Goal: Book appointment/travel/reservation

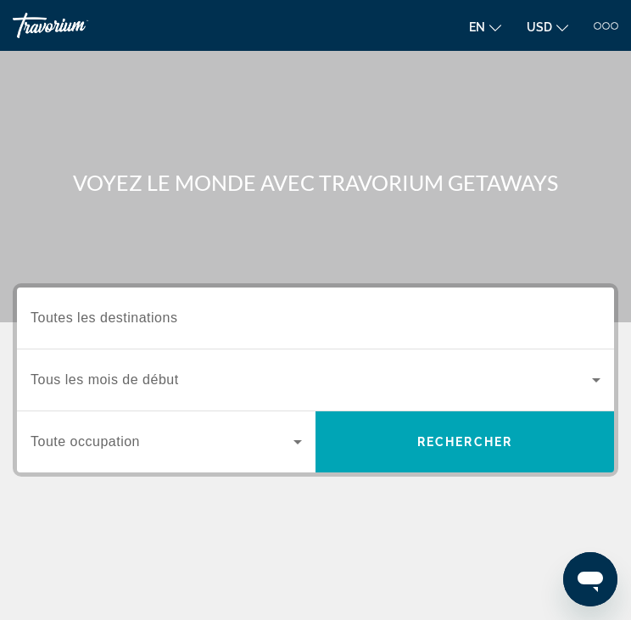
click at [196, 292] on div "Destination Toutes les destinations" at bounding box center [315, 317] width 597 height 61
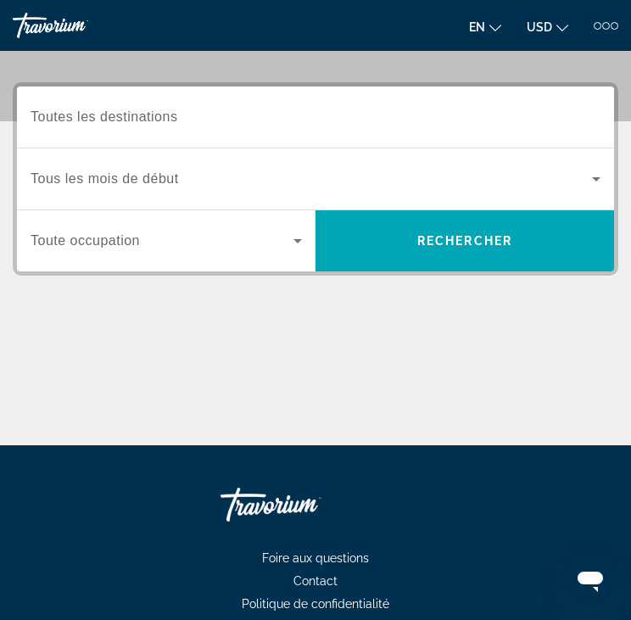
scroll to position [227, 0]
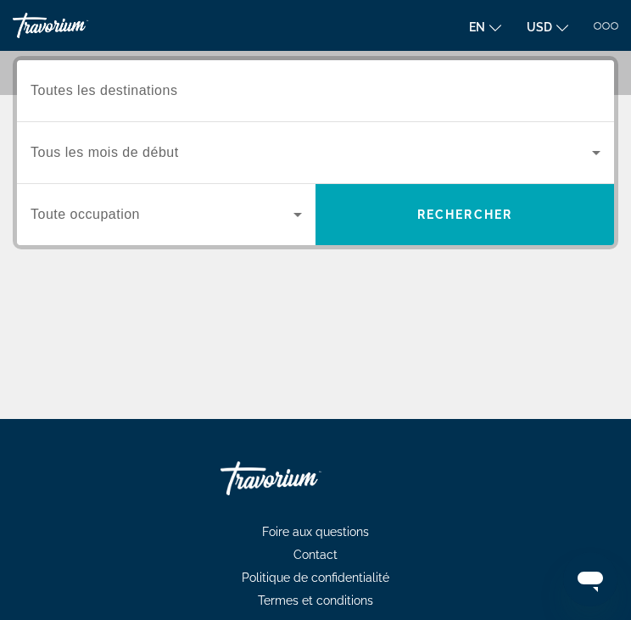
click at [142, 142] on span "Widget de recherche" at bounding box center [311, 152] width 561 height 20
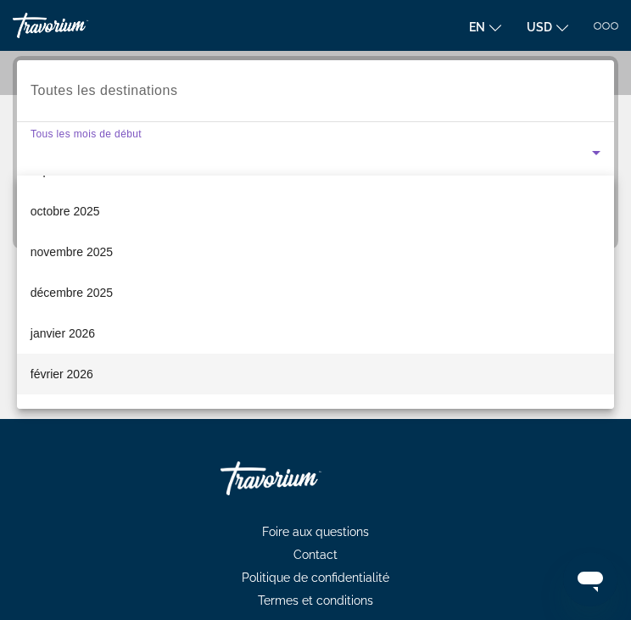
scroll to position [0, 0]
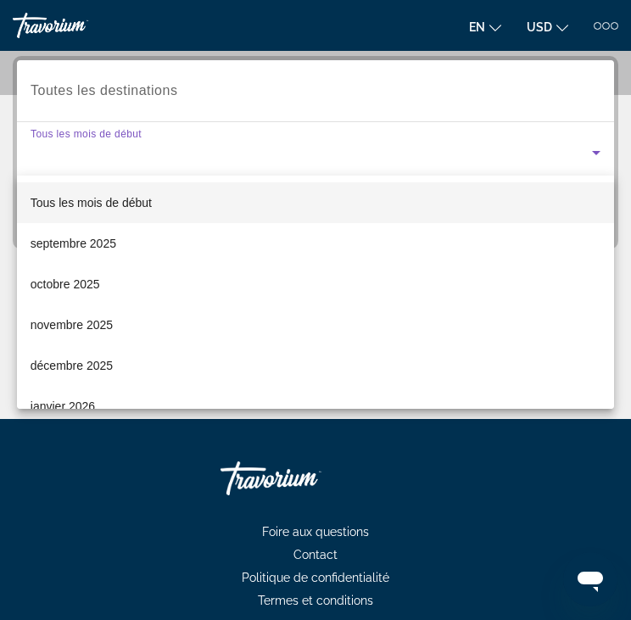
click at [148, 203] on span "Tous les mois de début" at bounding box center [91, 203] width 121 height 14
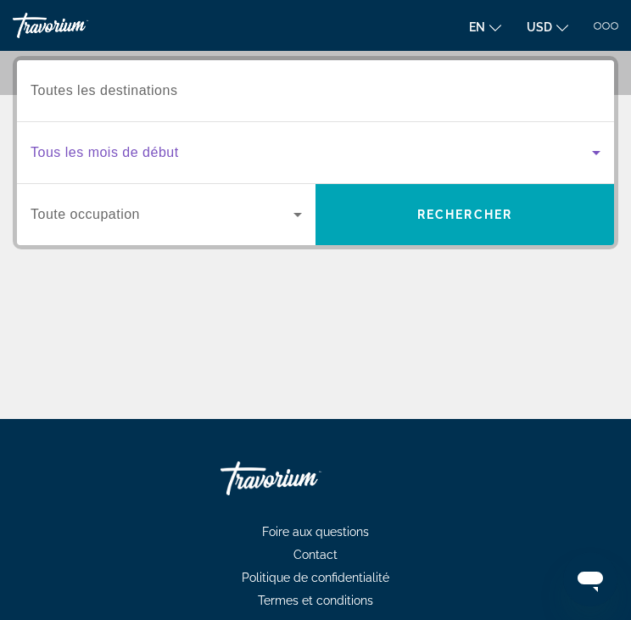
click at [164, 215] on span "Widget de recherche" at bounding box center [162, 214] width 263 height 20
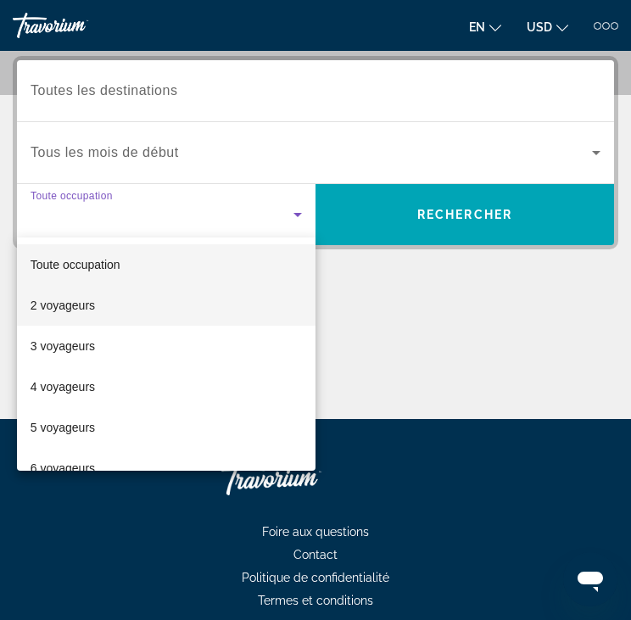
click at [147, 293] on mat-option "2 voyageurs" at bounding box center [166, 305] width 298 height 41
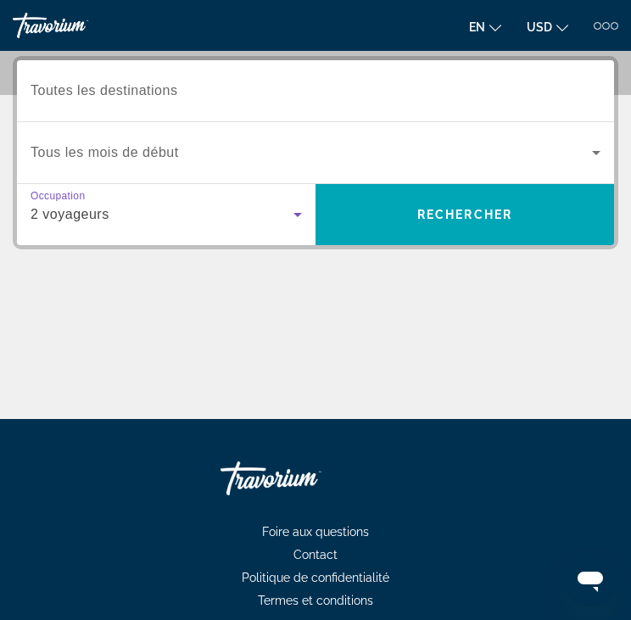
scroll to position [142, 0]
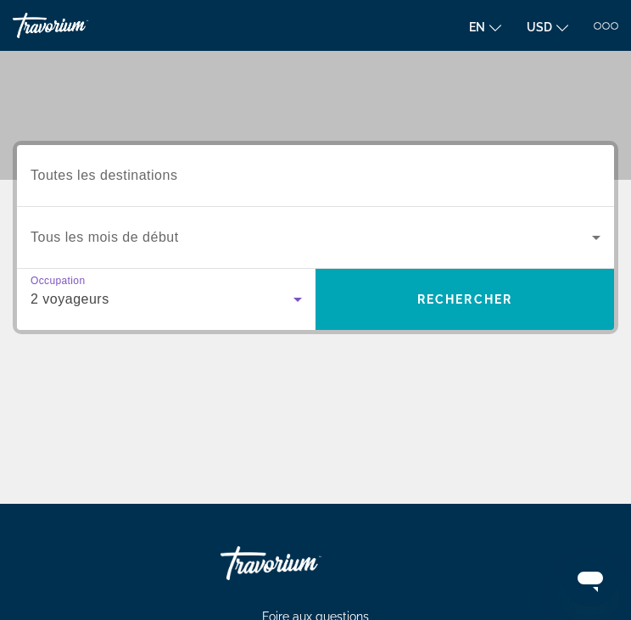
click at [75, 175] on span "Toutes les destinations" at bounding box center [104, 175] width 147 height 14
click at [75, 175] on input "Destination Toutes les destinations" at bounding box center [316, 176] width 570 height 20
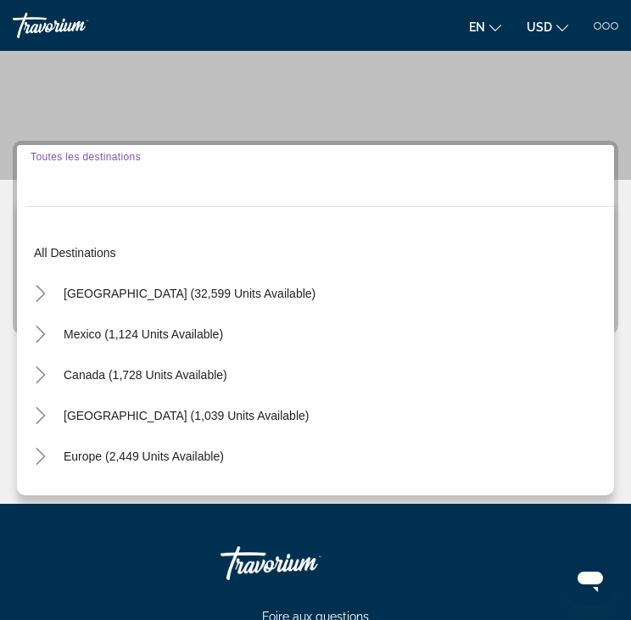
scroll to position [227, 0]
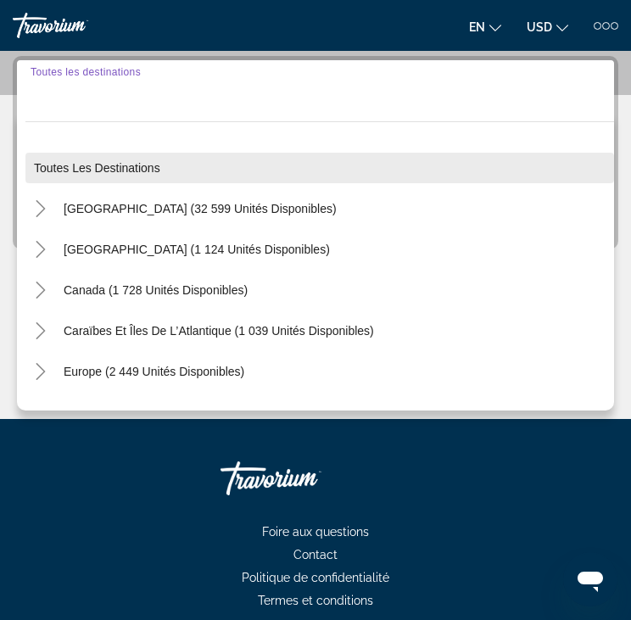
click at [106, 162] on span "Toutes les destinations" at bounding box center [97, 168] width 126 height 14
type input "**********"
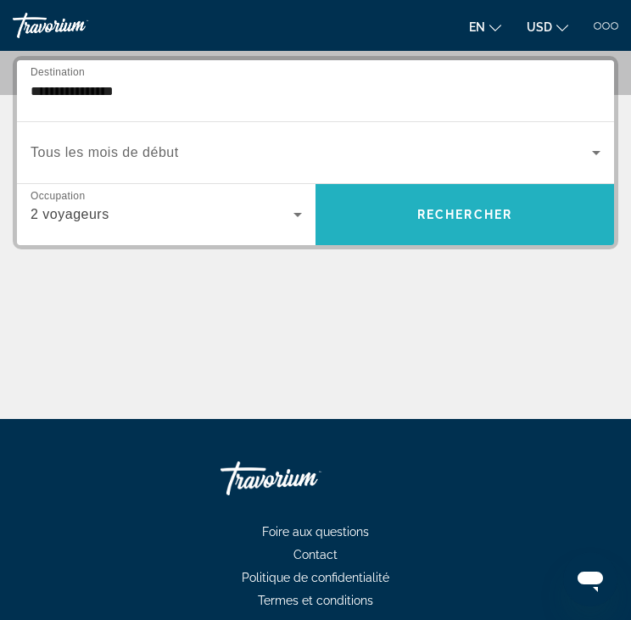
click at [493, 218] on span "Rechercher" at bounding box center [464, 215] width 95 height 14
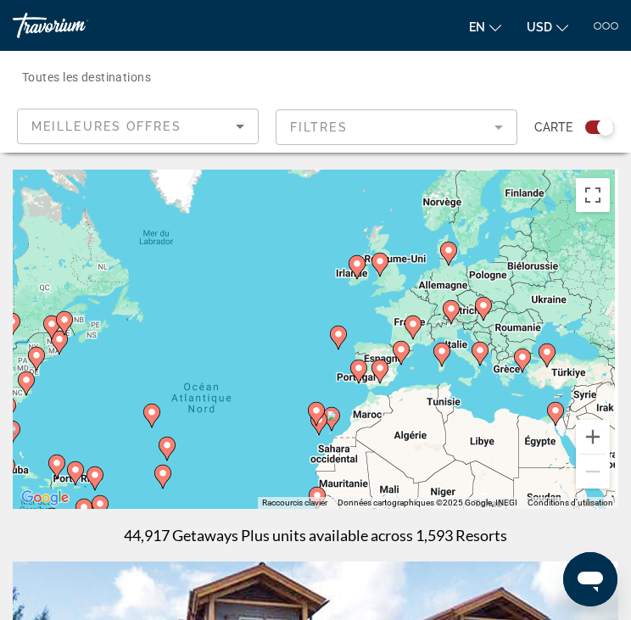
drag, startPoint x: 402, startPoint y: 359, endPoint x: 370, endPoint y: 394, distance: 47.4
click at [370, 394] on div "Pour activer le glissement avec le clavier, appuyez sur Alt+Entrée. Une fois ce…" at bounding box center [315, 339] width 605 height 339
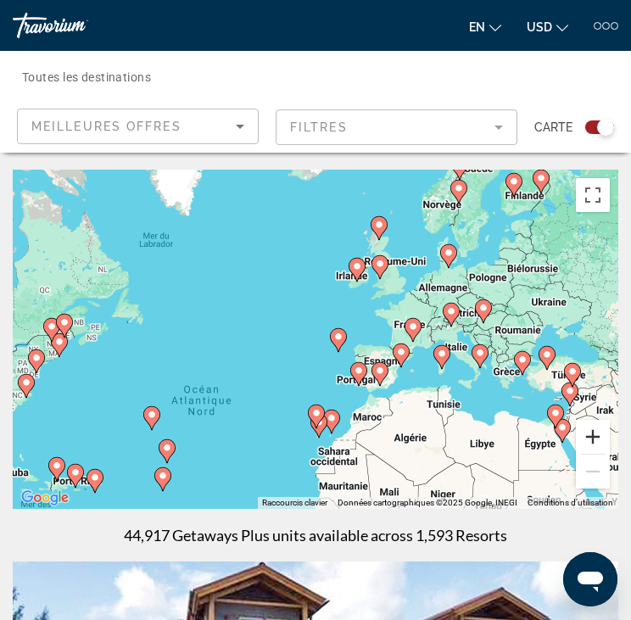
click at [594, 436] on button "Zoom avant" at bounding box center [593, 437] width 34 height 34
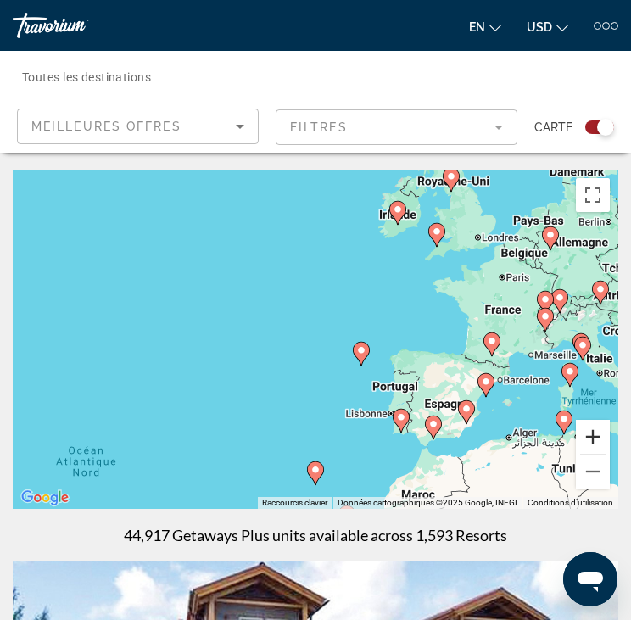
click at [594, 436] on button "Zoom avant" at bounding box center [593, 437] width 34 height 34
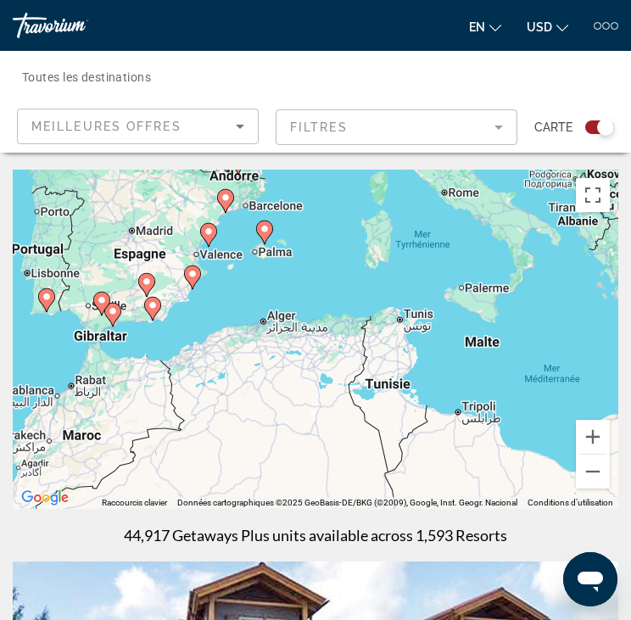
drag, startPoint x: 505, startPoint y: 419, endPoint x: 62, endPoint y: 203, distance: 492.9
click at [62, 203] on div "Pour activer le glissement avec le clavier, appuyez sur Alt+Entrée. Une fois ce…" at bounding box center [315, 339] width 605 height 339
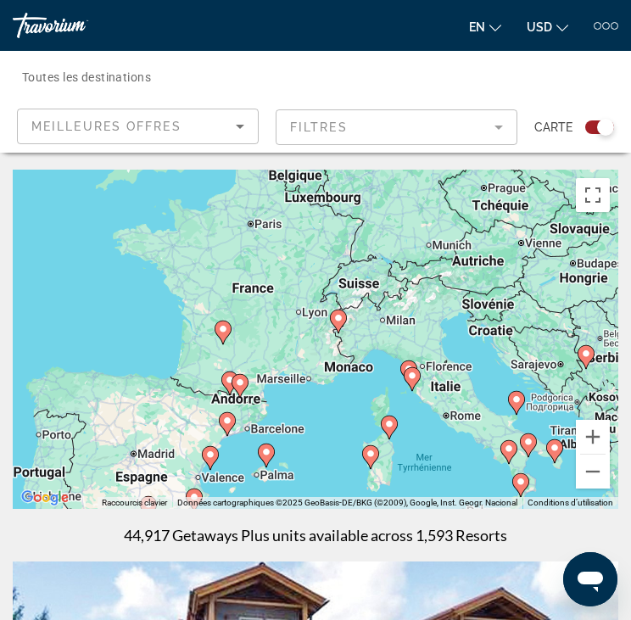
drag, startPoint x: 218, startPoint y: 279, endPoint x: 216, endPoint y: 482, distance: 203.5
click at [204, 505] on div "Pour activer le glissement avec le clavier, appuyez sur Alt+Entrée. Une fois ce…" at bounding box center [315, 339] width 605 height 339
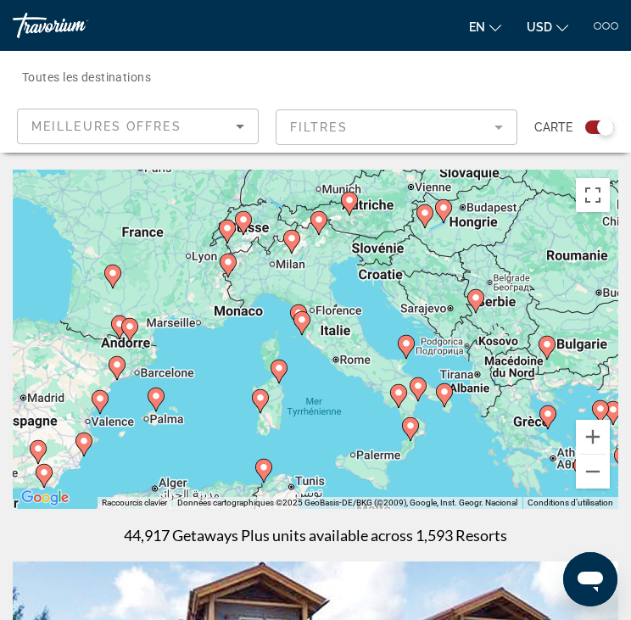
drag, startPoint x: 439, startPoint y: 405, endPoint x: 365, endPoint y: 367, distance: 83.0
click at [365, 367] on div "Pour activer le glissement avec le clavier, appuyez sur Alt+Entrée. Une fois ce…" at bounding box center [315, 339] width 605 height 339
click at [588, 480] on button "Zoom arrière" at bounding box center [593, 471] width 34 height 34
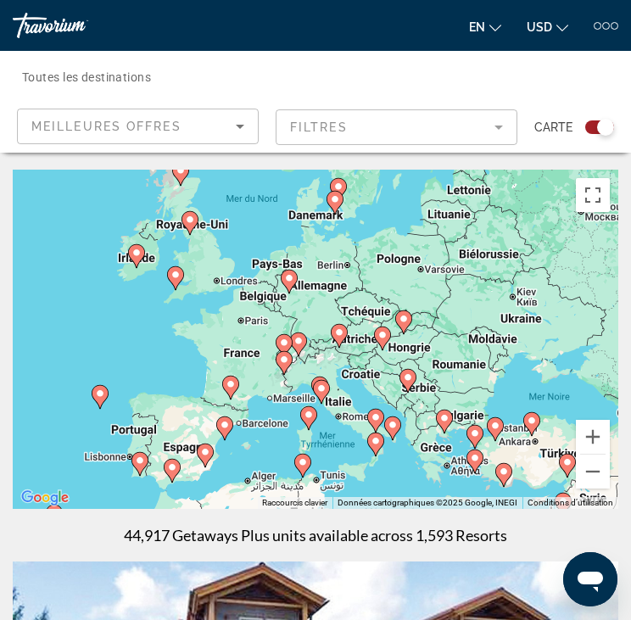
drag, startPoint x: 234, startPoint y: 426, endPoint x: 250, endPoint y: 493, distance: 68.9
click at [250, 493] on div "Pour activer le glissement avec le clavier, appuyez sur Alt+Entrée. Une fois ce…" at bounding box center [315, 339] width 605 height 339
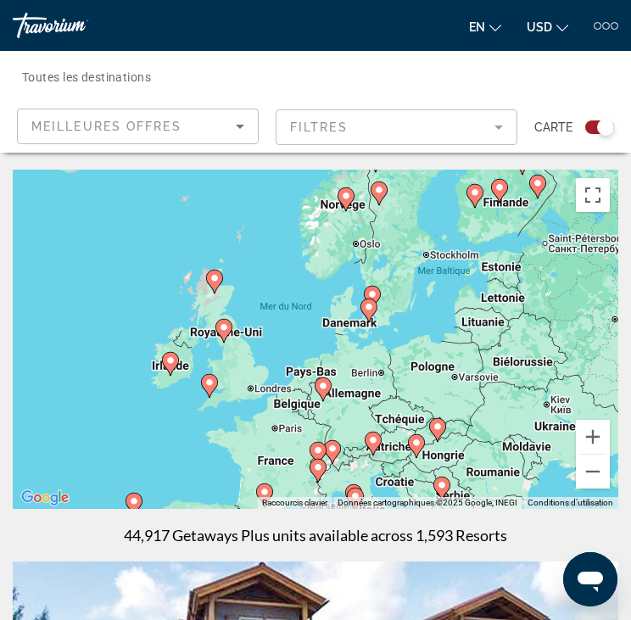
drag, startPoint x: 225, startPoint y: 292, endPoint x: 259, endPoint y: 399, distance: 113.1
click at [259, 399] on div "Pour activer le glissement avec le clavier, appuyez sur Alt+Entrée. Une fois ce…" at bounding box center [315, 339] width 605 height 339
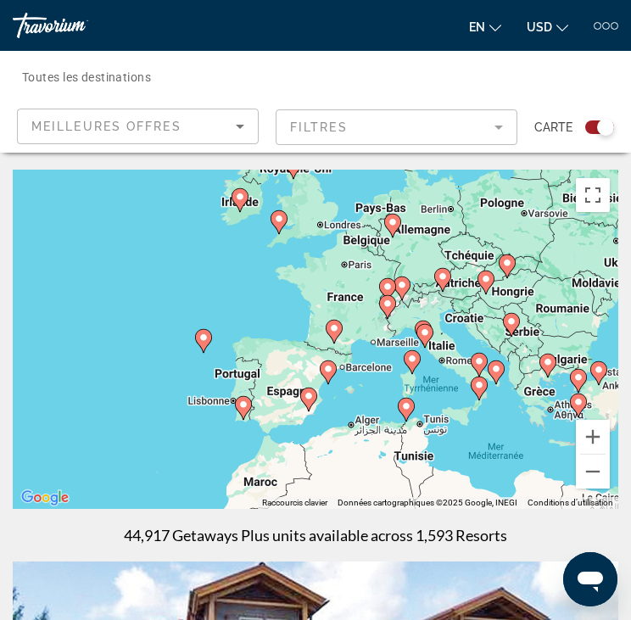
drag, startPoint x: 348, startPoint y: 409, endPoint x: 431, endPoint y: 238, distance: 190.3
click at [431, 238] on div "Pour activer le glissement avec le clavier, appuyez sur Alt+Entrée. Une fois ce…" at bounding box center [315, 339] width 605 height 339
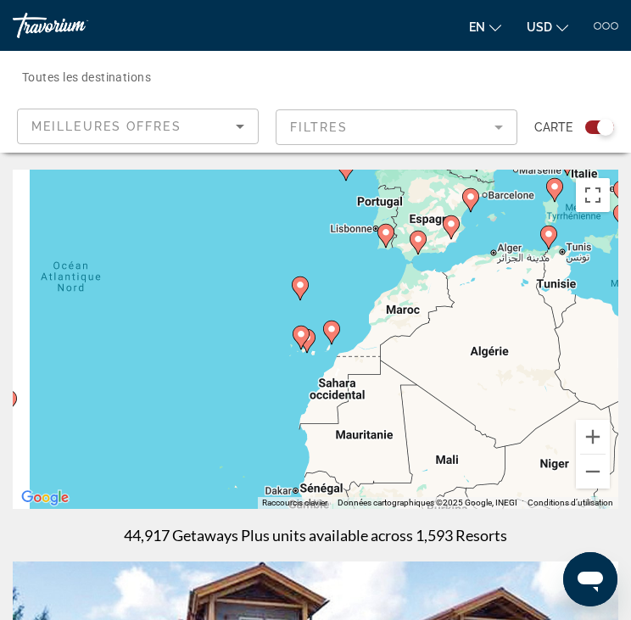
drag, startPoint x: 410, startPoint y: 409, endPoint x: 539, endPoint y: 254, distance: 201.7
click at [539, 254] on div "Pour activer le glissement avec le clavier, appuyez sur Alt+Entrée. Une fois ce…" at bounding box center [315, 339] width 605 height 339
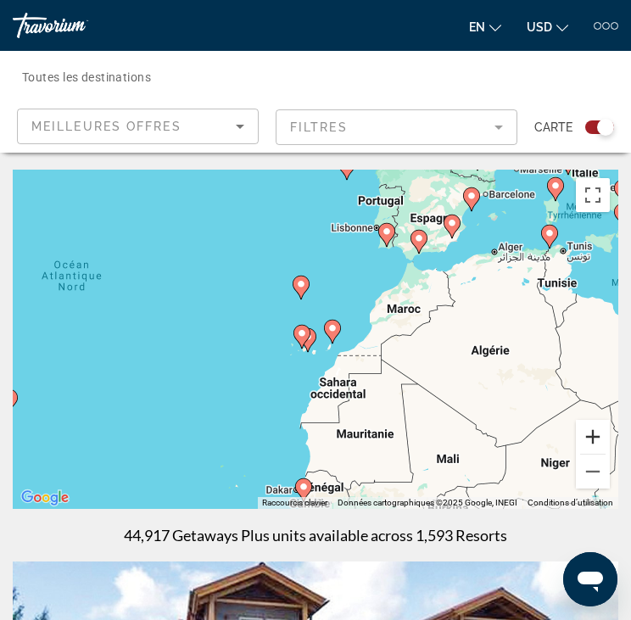
click at [584, 440] on button "Zoom avant" at bounding box center [593, 437] width 34 height 34
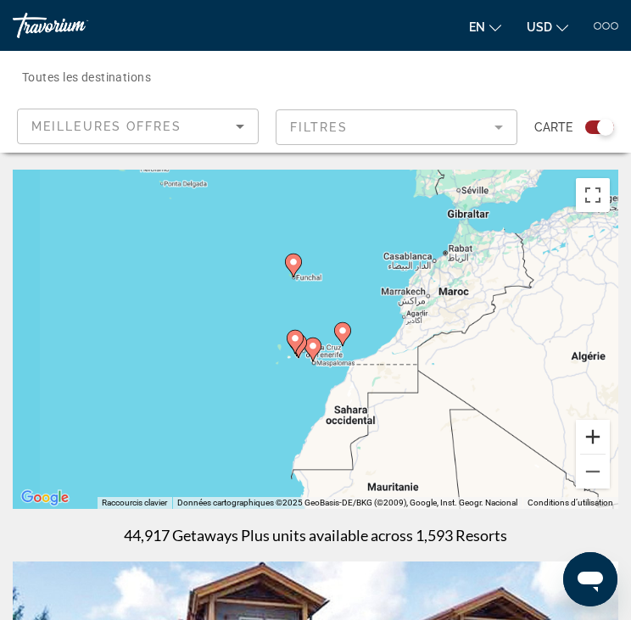
click at [584, 440] on button "Zoom avant" at bounding box center [593, 437] width 34 height 34
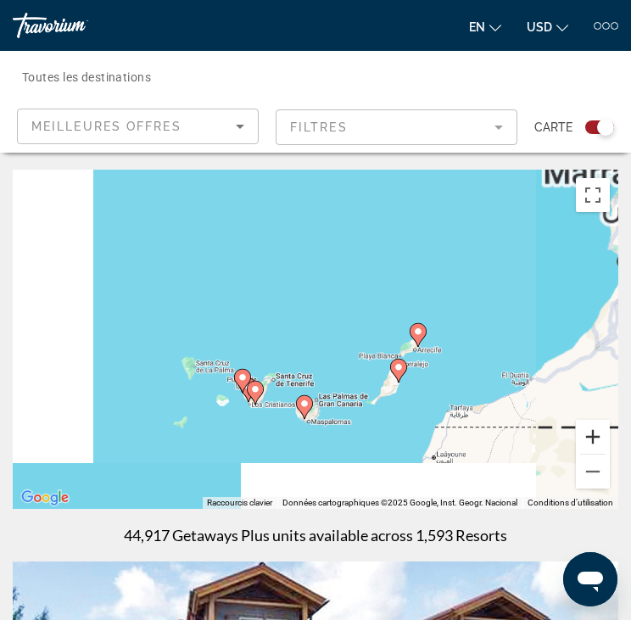
click at [584, 440] on button "Zoom avant" at bounding box center [593, 437] width 34 height 34
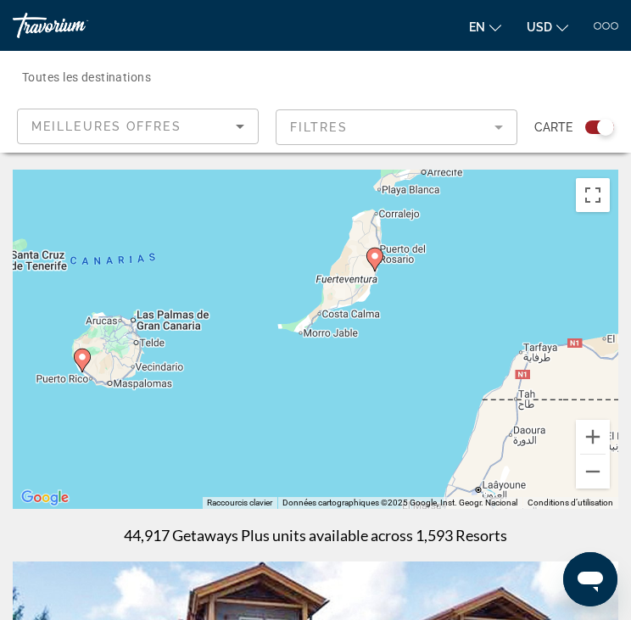
drag, startPoint x: 350, startPoint y: 323, endPoint x: 248, endPoint y: 220, distance: 145.1
click at [248, 220] on div "Pour activer le glissement avec le clavier, appuyez sur Alt+Entrée. Une fois ce…" at bounding box center [315, 339] width 605 height 339
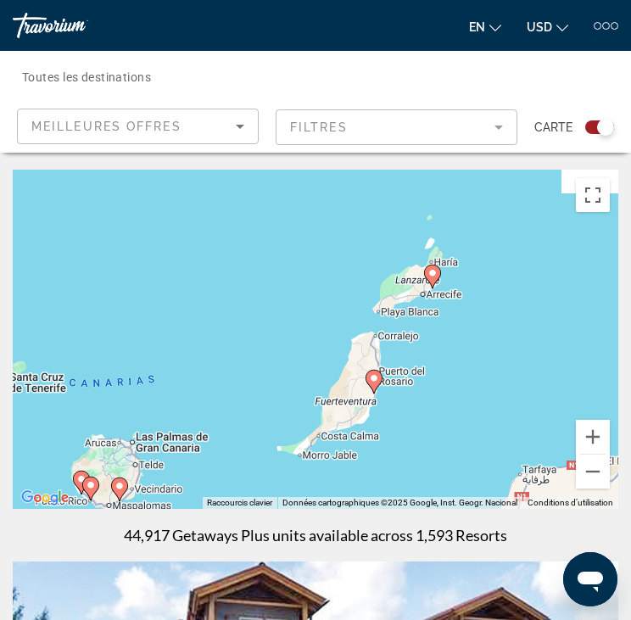
drag, startPoint x: 376, startPoint y: 344, endPoint x: 373, endPoint y: 378, distance: 34.1
click at [373, 378] on image "Contenu principal" at bounding box center [374, 378] width 10 height 10
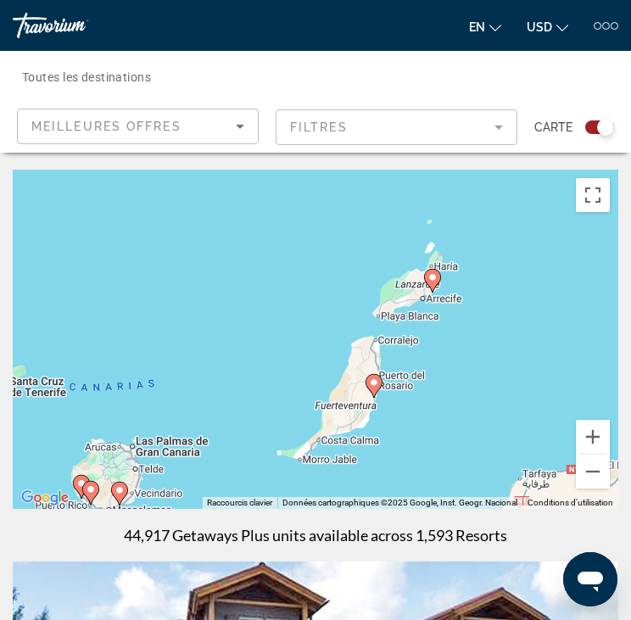
click at [434, 285] on icon "Contenu principal" at bounding box center [432, 281] width 15 height 22
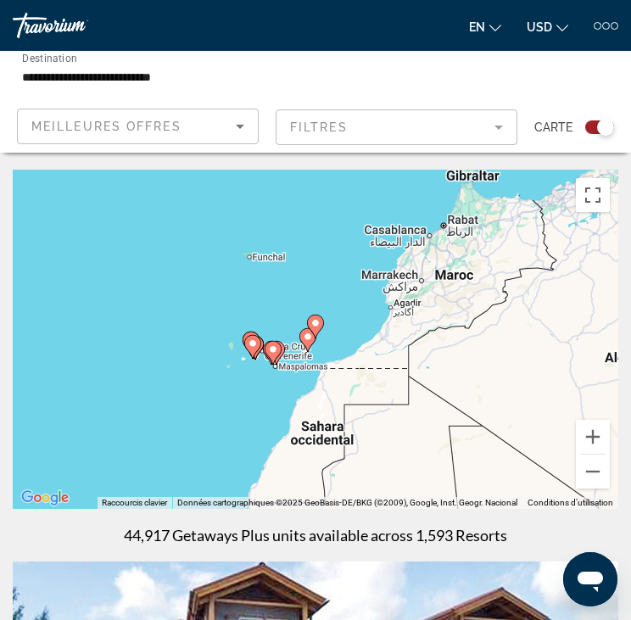
click at [312, 322] on image "Contenu principal" at bounding box center [315, 323] width 10 height 10
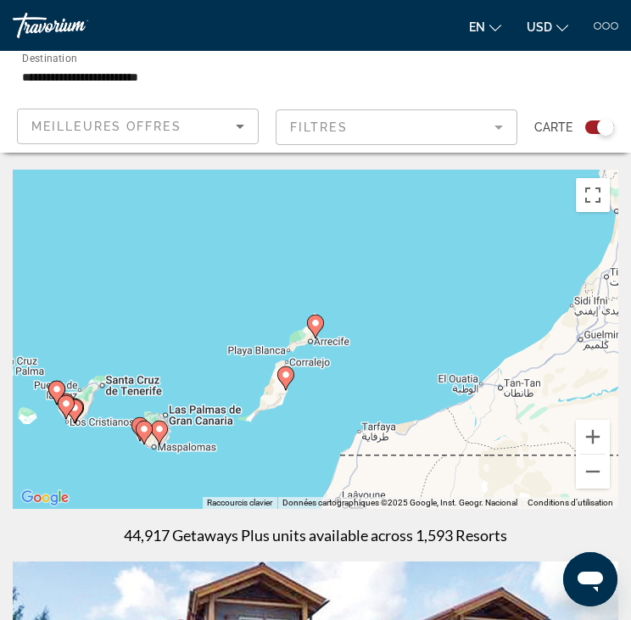
click at [312, 331] on icon "Contenu principal" at bounding box center [315, 326] width 15 height 22
type input "**********"
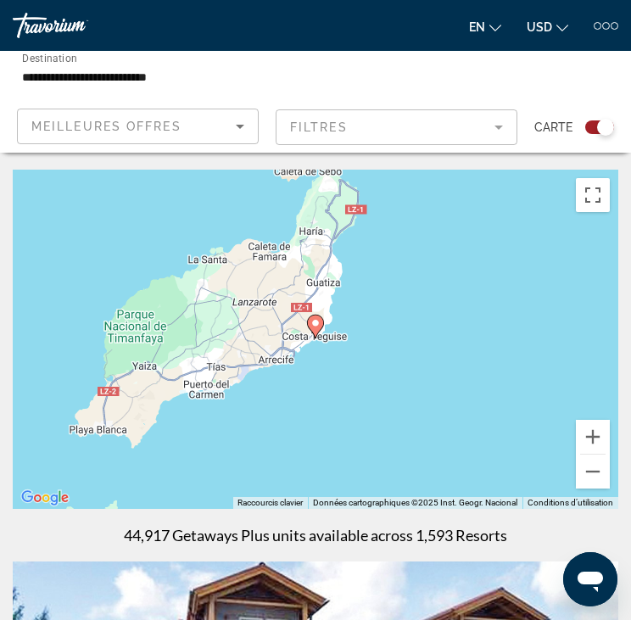
click at [312, 321] on image "Contenu principal" at bounding box center [315, 323] width 10 height 10
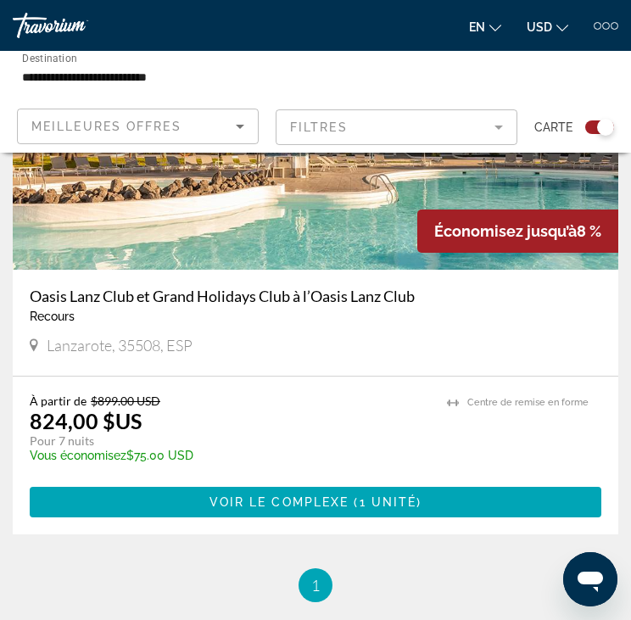
scroll to position [424, 0]
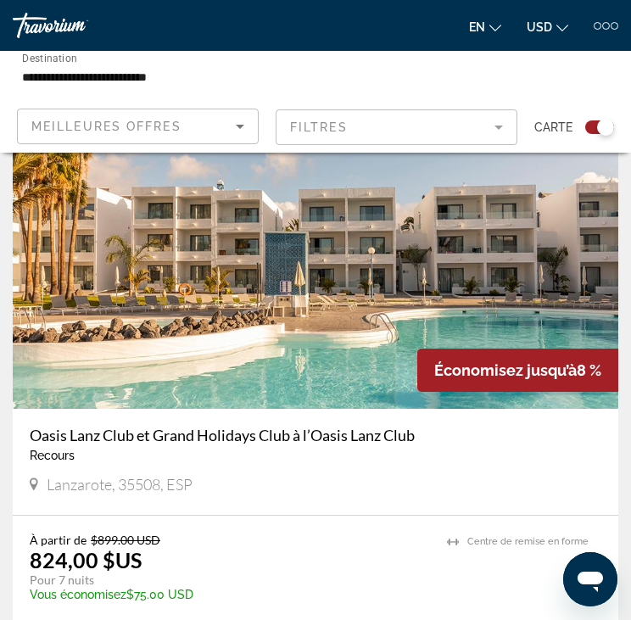
click at [564, 27] on icon "Changer de devise" at bounding box center [562, 28] width 12 height 12
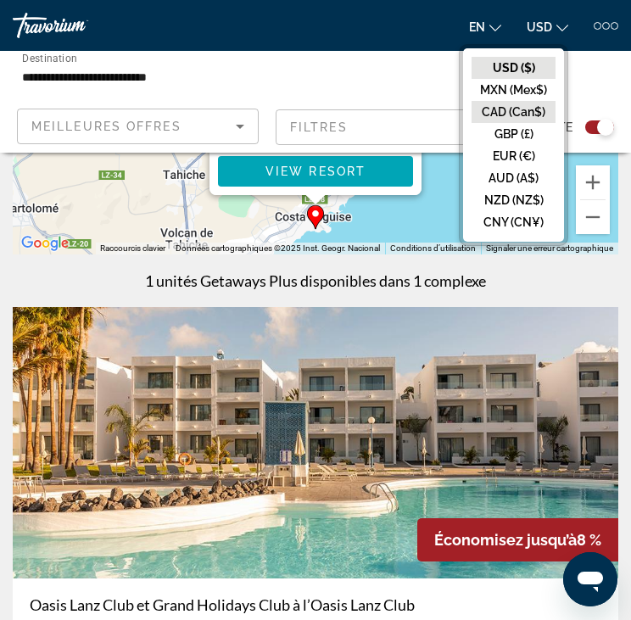
scroll to position [339, 0]
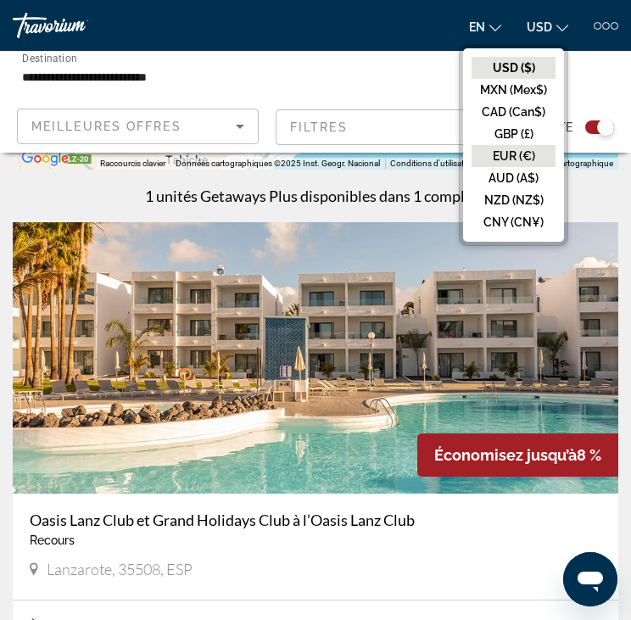
click at [521, 156] on button "EUR (€)" at bounding box center [513, 156] width 84 height 22
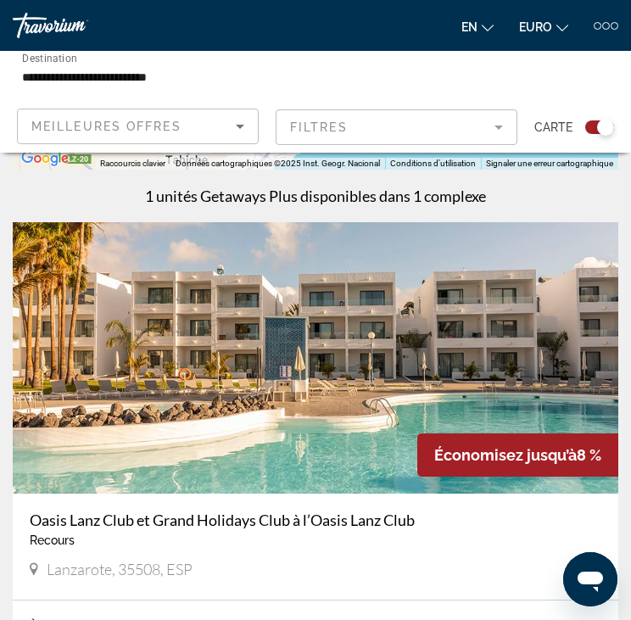
click at [478, 28] on button "en English Español Français Italiano Português русский" at bounding box center [477, 26] width 32 height 25
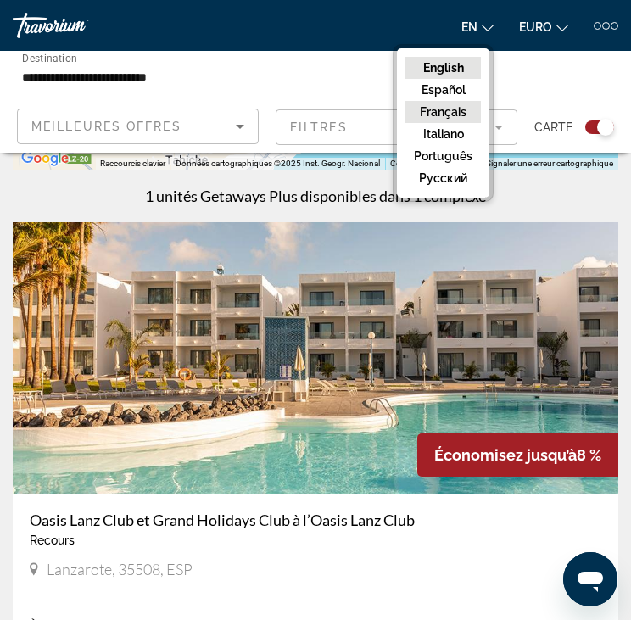
click at [458, 113] on button "Français" at bounding box center [442, 112] width 75 height 22
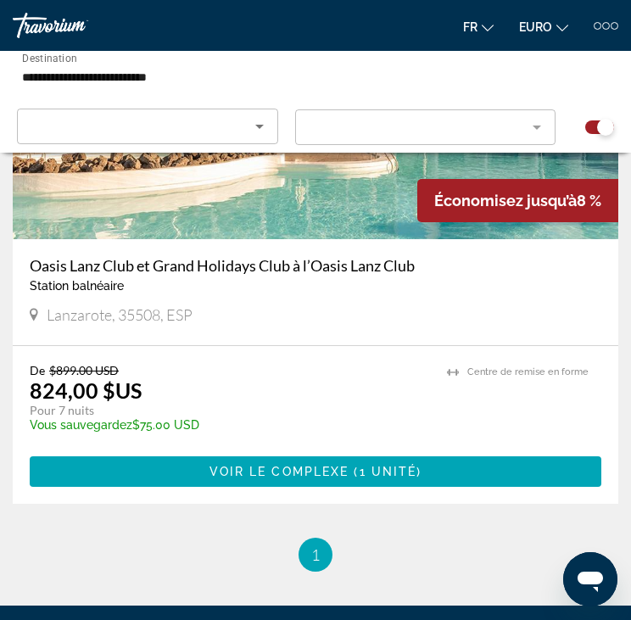
scroll to position [254, 0]
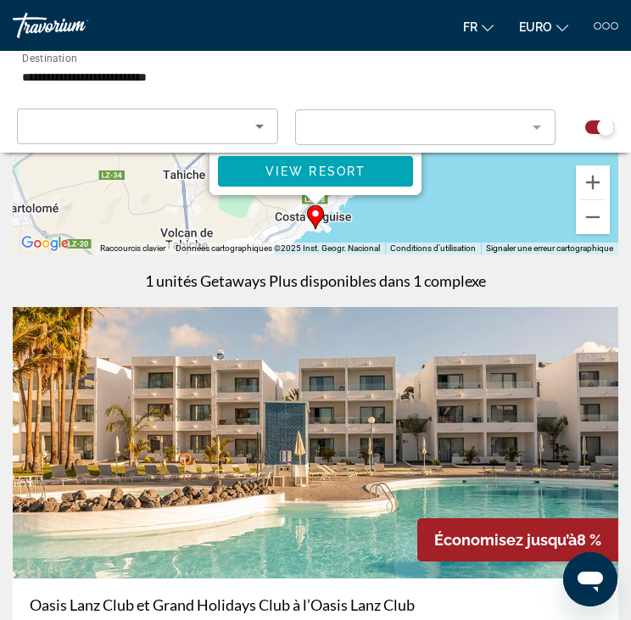
click at [549, 30] on span "EURO" at bounding box center [535, 27] width 33 height 14
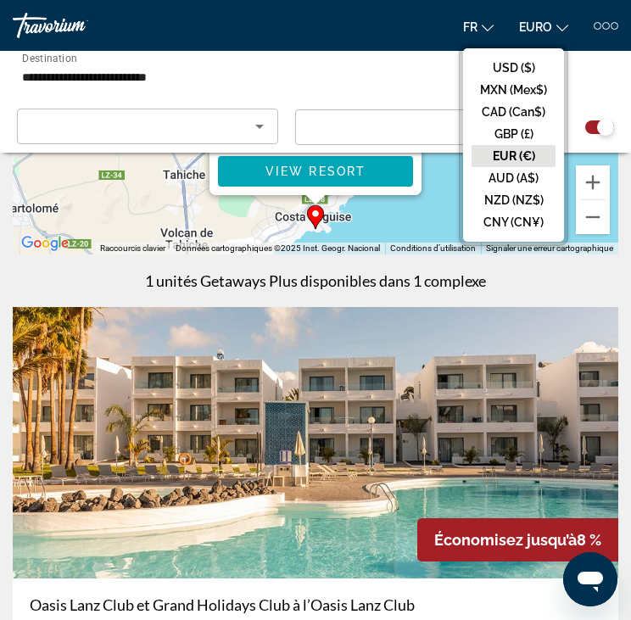
click at [532, 155] on button "EUR (€)" at bounding box center [513, 156] width 84 height 22
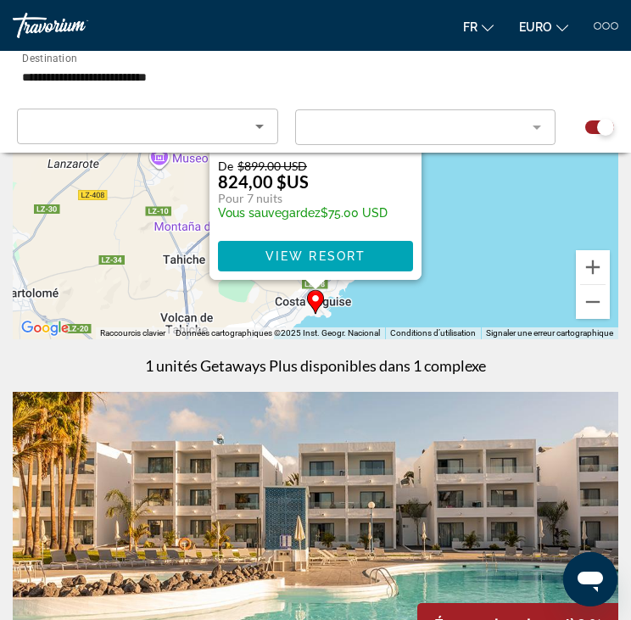
scroll to position [0, 0]
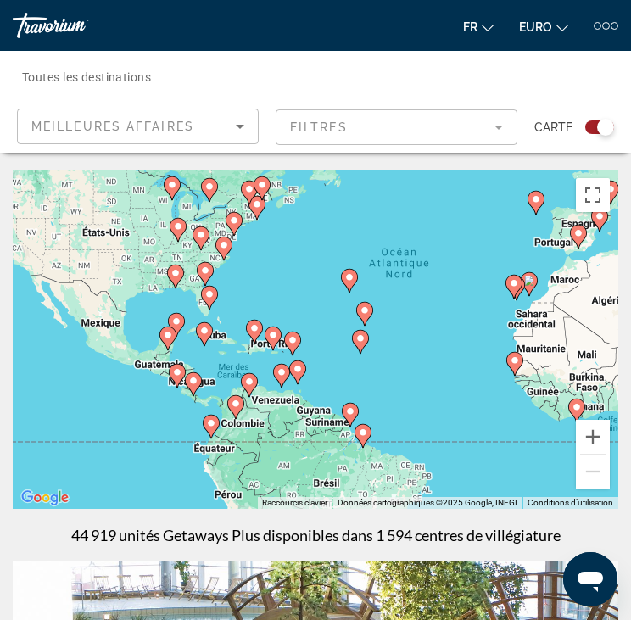
drag, startPoint x: 135, startPoint y: 371, endPoint x: 237, endPoint y: 320, distance: 114.1
click at [237, 320] on div "Pour activer le glissement avec le clavier, appuyez sur Alt+Entrée. Une fois ce…" at bounding box center [315, 339] width 605 height 339
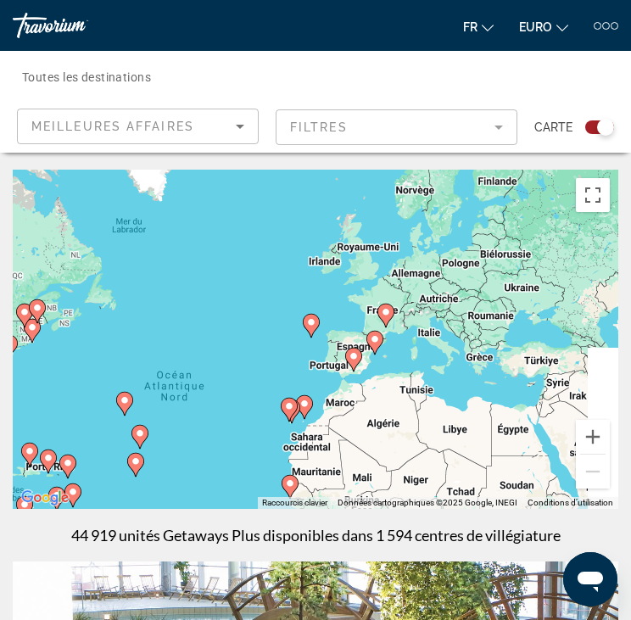
drag, startPoint x: 261, startPoint y: 441, endPoint x: 36, endPoint y: 456, distance: 225.2
click at [36, 456] on gmp-advanced-marker "Contenu principal" at bounding box center [29, 454] width 17 height 25
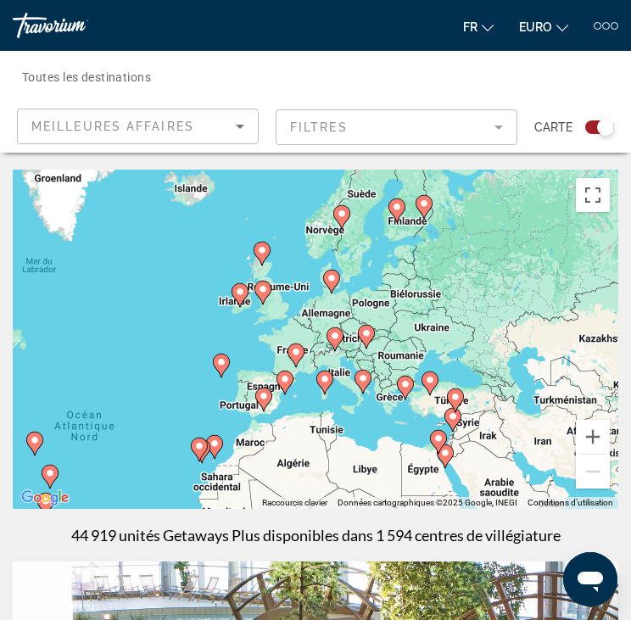
drag, startPoint x: 488, startPoint y: 375, endPoint x: 393, endPoint y: 416, distance: 104.4
click at [393, 416] on div "Pour activer le glissement avec le clavier, appuyez sur Alt+Entrée. Une fois ce…" at bounding box center [315, 339] width 605 height 339
click at [604, 430] on button "Zoom avant" at bounding box center [593, 437] width 34 height 34
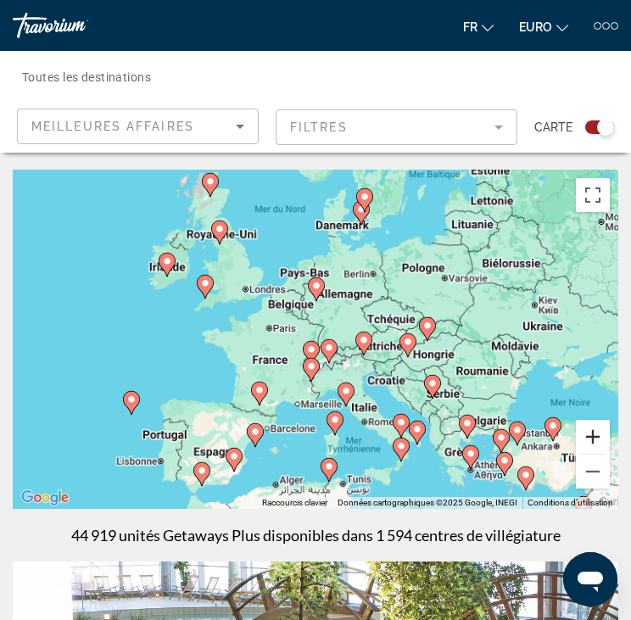
click at [604, 429] on button "Zoom avant" at bounding box center [593, 437] width 34 height 34
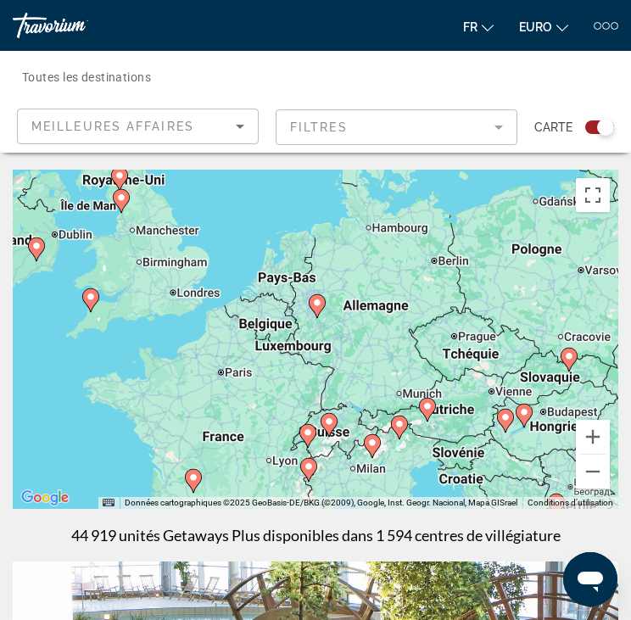
drag, startPoint x: 373, startPoint y: 341, endPoint x: 373, endPoint y: 464, distance: 122.9
click at [373, 464] on div "Pour activer le glissement avec le clavier, appuyez sur Alt+Entrée. Une fois ce…" at bounding box center [315, 339] width 605 height 339
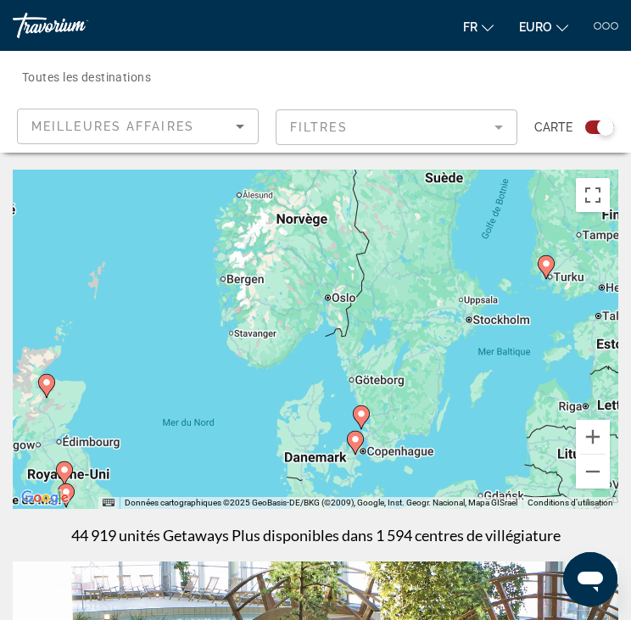
drag, startPoint x: 380, startPoint y: 300, endPoint x: 325, endPoint y: 498, distance: 205.1
click at [325, 498] on div "Pour activer le glissement avec le clavier, appuyez sur Alt+Entrée. Une fois ce…" at bounding box center [315, 339] width 605 height 339
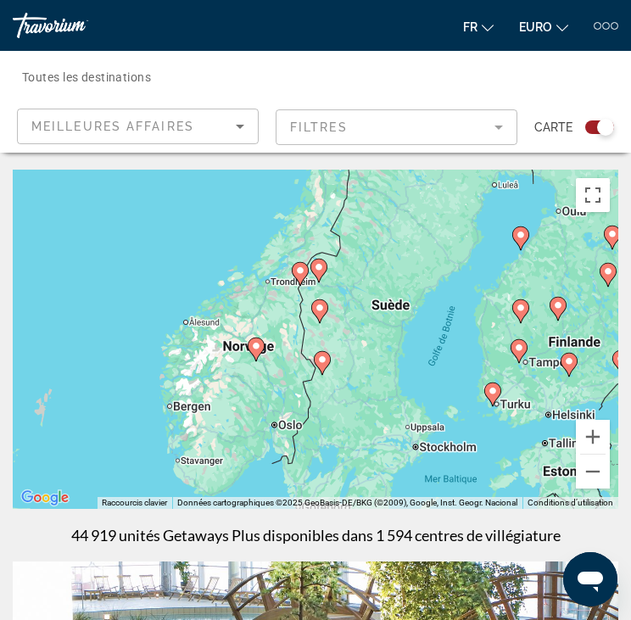
drag, startPoint x: 392, startPoint y: 317, endPoint x: 336, endPoint y: 450, distance: 144.4
click at [336, 450] on div "Pour activer le glissement avec le clavier, appuyez sur Alt+Entrée. Une fois ce…" at bounding box center [315, 339] width 605 height 339
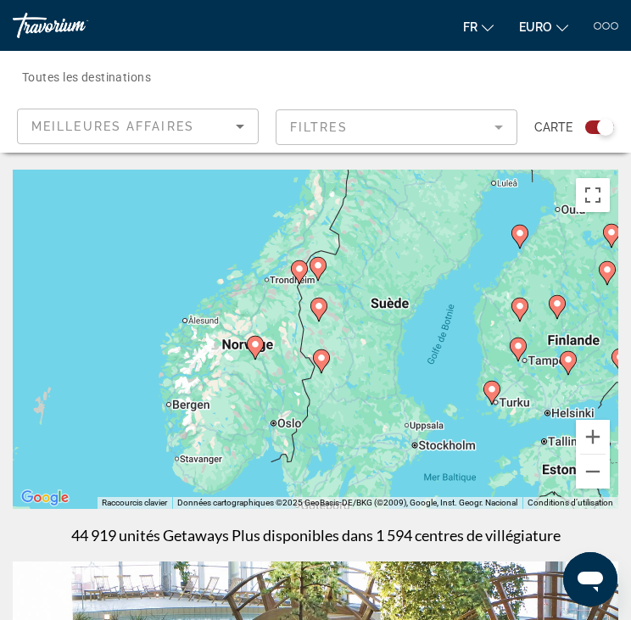
click at [254, 350] on icon "Contenu principal" at bounding box center [255, 348] width 15 height 22
type input "**********"
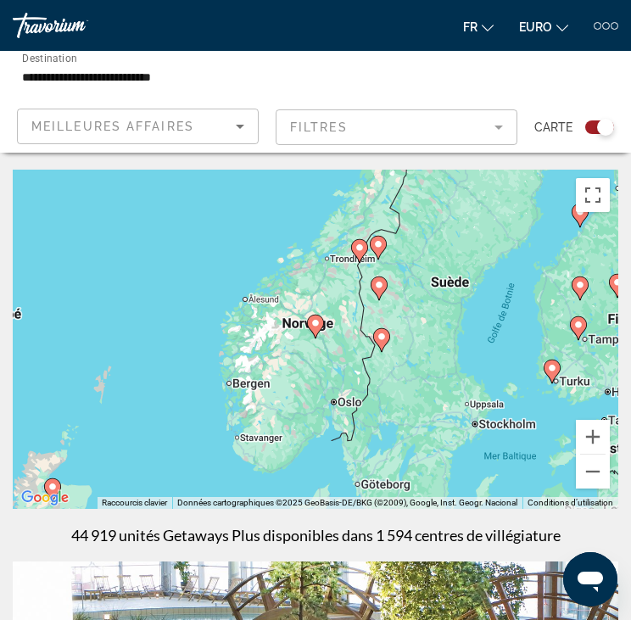
click at [318, 317] on icon "Contenu principal" at bounding box center [315, 326] width 15 height 22
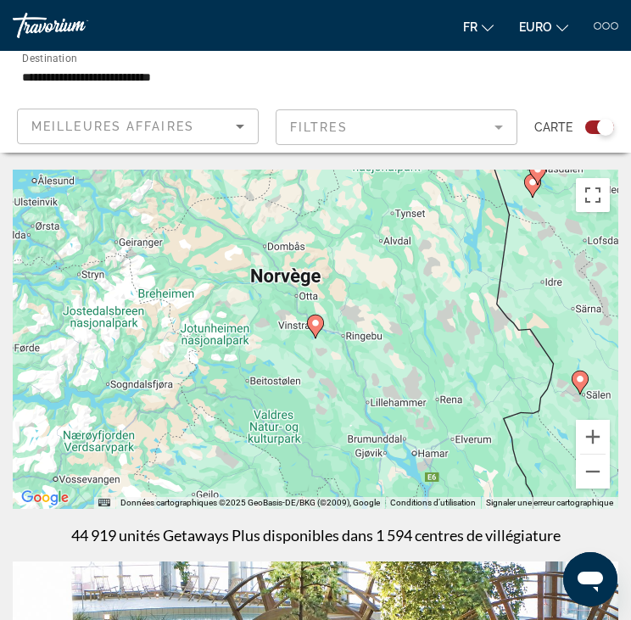
click at [230, 126] on icon "Trier par" at bounding box center [240, 126] width 20 height 20
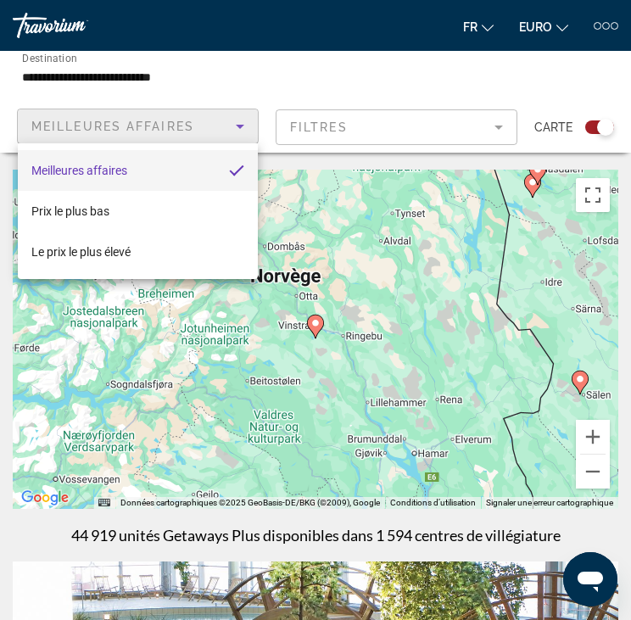
click at [230, 129] on div at bounding box center [315, 310] width 631 height 620
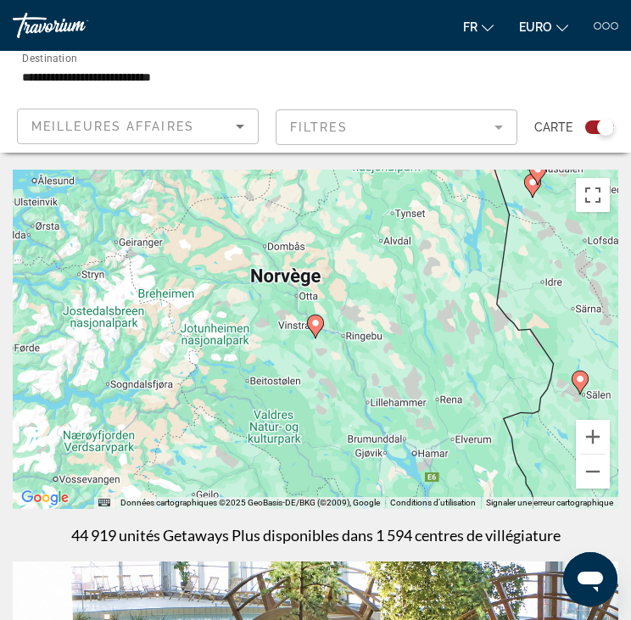
click at [317, 325] on image "Contenu principal" at bounding box center [315, 323] width 10 height 10
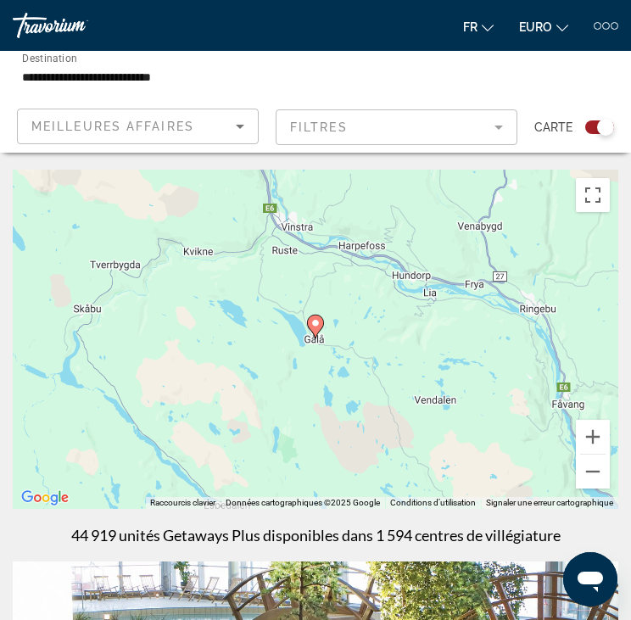
click at [315, 331] on icon "Contenu principal" at bounding box center [315, 326] width 15 height 22
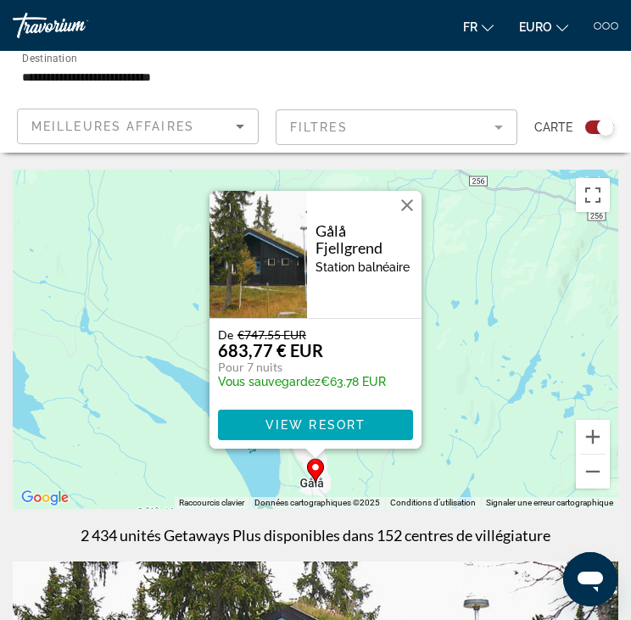
click at [199, 120] on div "Meilleures affaires" at bounding box center [133, 126] width 204 height 20
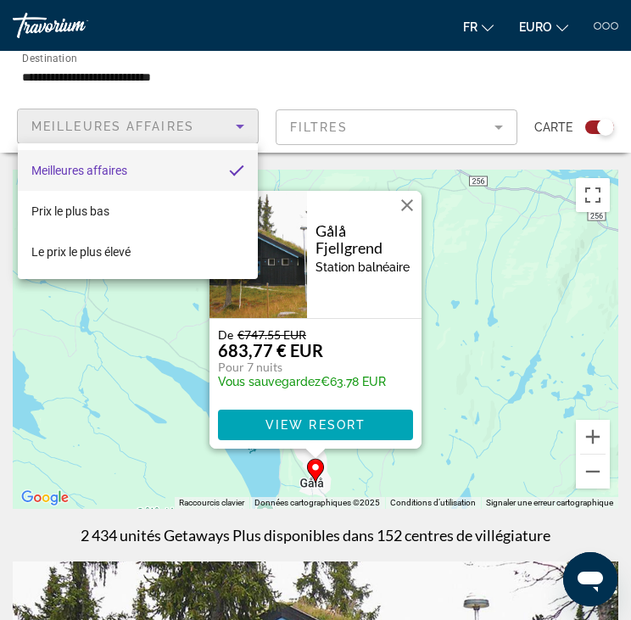
click at [199, 120] on div at bounding box center [315, 310] width 631 height 620
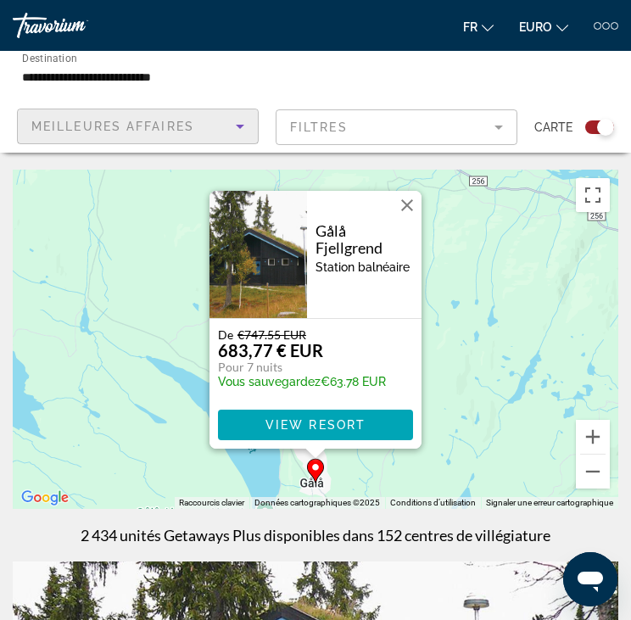
click at [149, 134] on div "Meilleures affaires" at bounding box center [133, 126] width 204 height 20
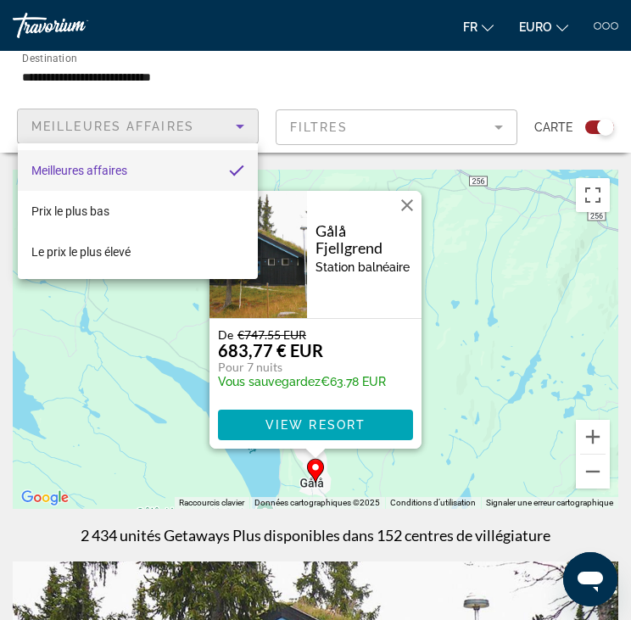
click at [152, 136] on div at bounding box center [315, 310] width 631 height 620
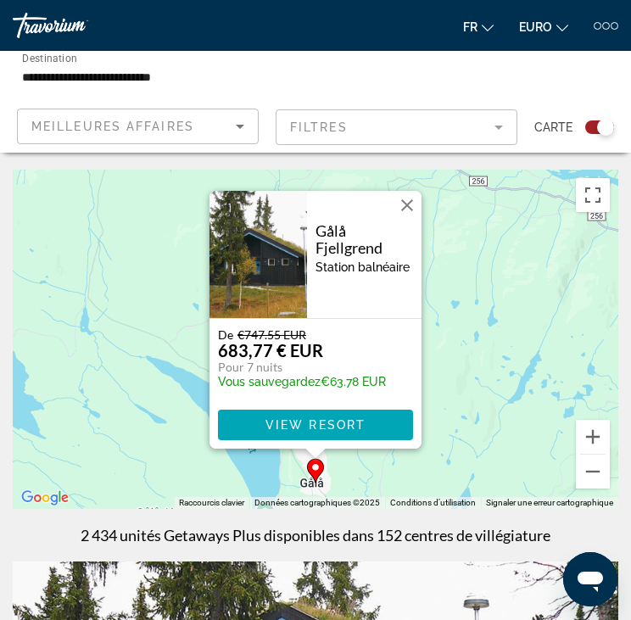
click at [397, 208] on button "Fermer" at bounding box center [406, 204] width 25 height 25
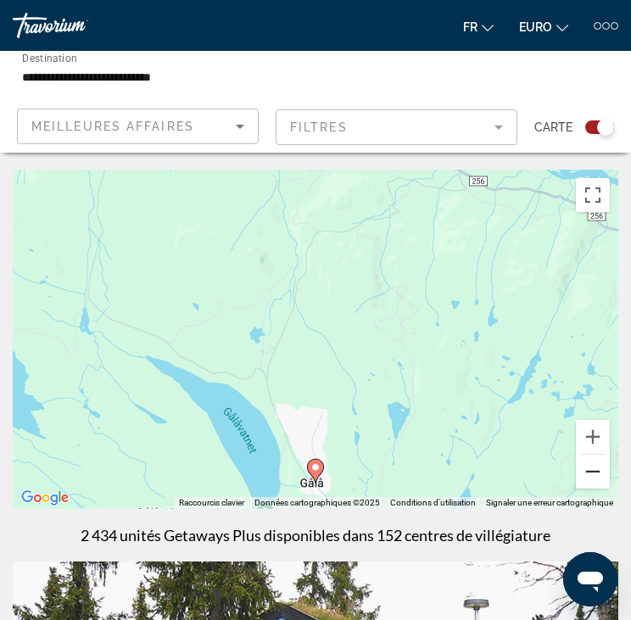
click at [597, 471] on button "Zoom arrière" at bounding box center [593, 471] width 34 height 34
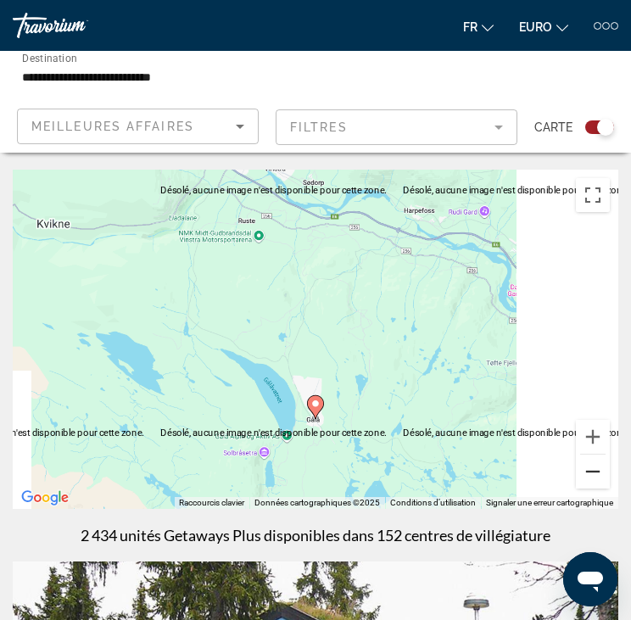
click at [597, 471] on button "Zoom arrière" at bounding box center [593, 471] width 34 height 34
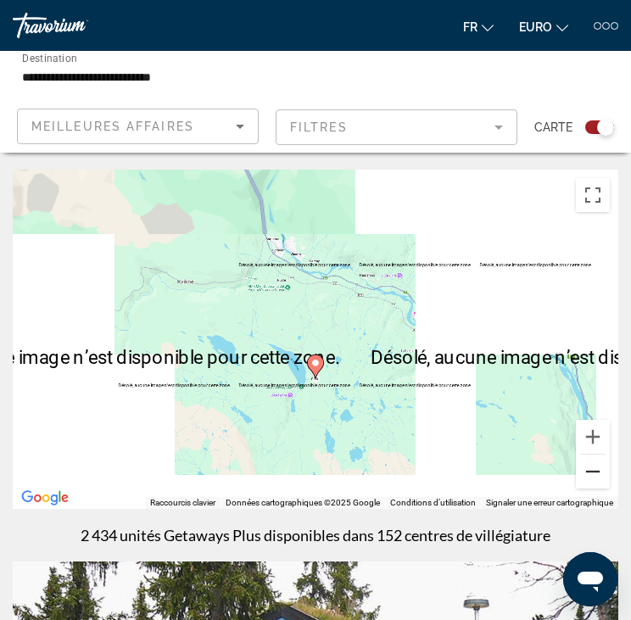
click at [597, 471] on button "Zoom arrière" at bounding box center [593, 471] width 34 height 34
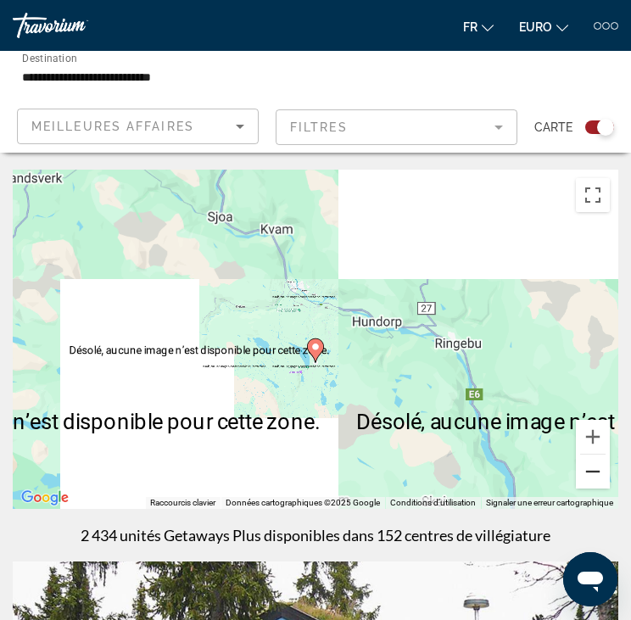
click at [597, 471] on button "Zoom arrière" at bounding box center [593, 471] width 34 height 34
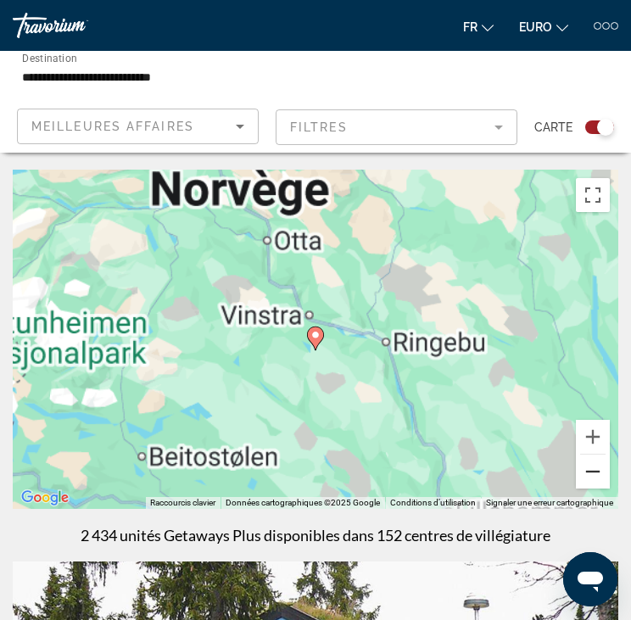
click at [597, 471] on button "Zoom arrière" at bounding box center [593, 471] width 34 height 34
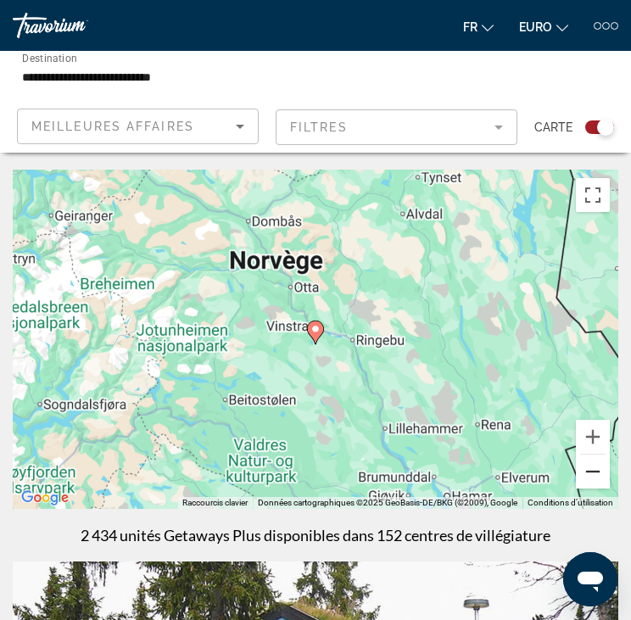
click at [597, 471] on button "Zoom arrière" at bounding box center [593, 471] width 34 height 34
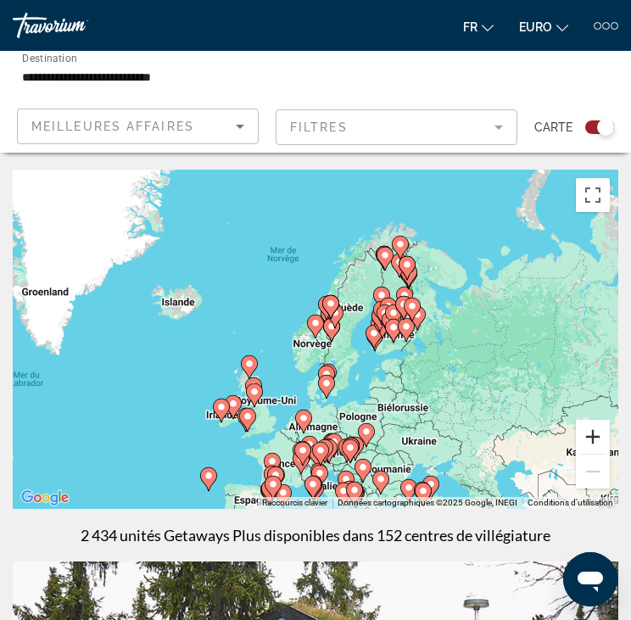
click at [593, 435] on button "Zoom avant" at bounding box center [593, 437] width 34 height 34
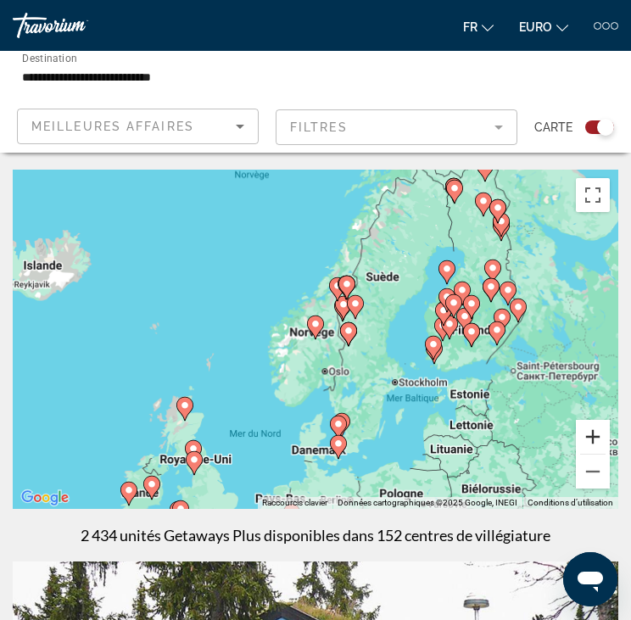
click at [593, 435] on button "Zoom avant" at bounding box center [593, 437] width 34 height 34
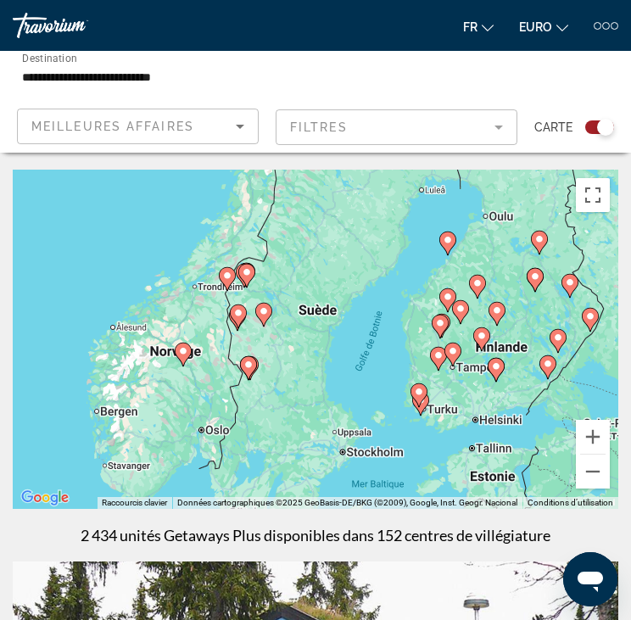
drag, startPoint x: 485, startPoint y: 372, endPoint x: 350, endPoint y: 398, distance: 137.2
click at [349, 398] on div "Pour activer le glissement avec le clavier, appuyez sur Alt+Entrée. Une fois ce…" at bounding box center [315, 339] width 605 height 339
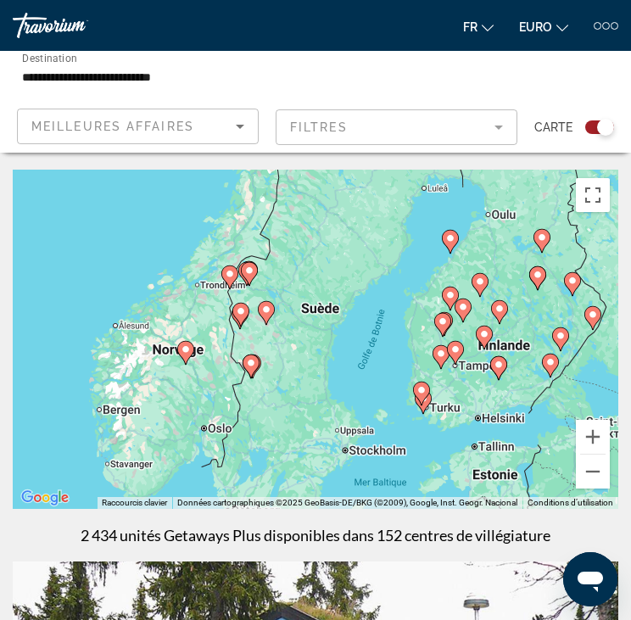
click at [583, 526] on div "2 434 unités Getaways Plus disponibles dans 152 centres de villégiature" at bounding box center [315, 535] width 605 height 19
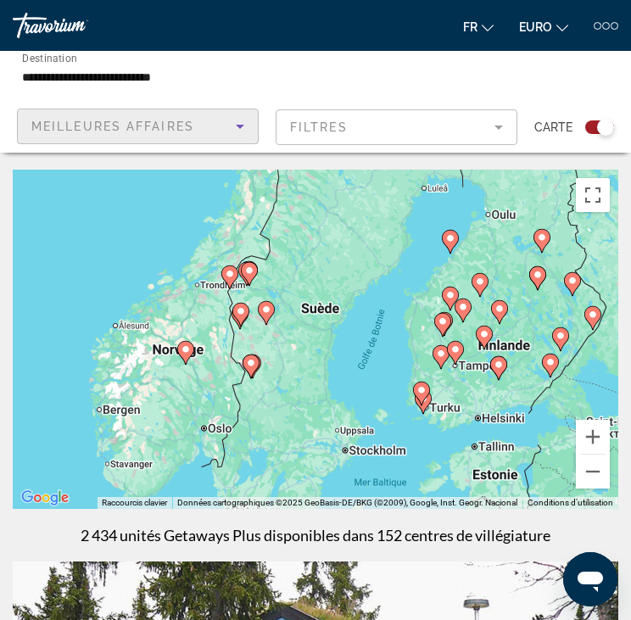
click at [209, 125] on div "Meilleures affaires" at bounding box center [133, 126] width 204 height 20
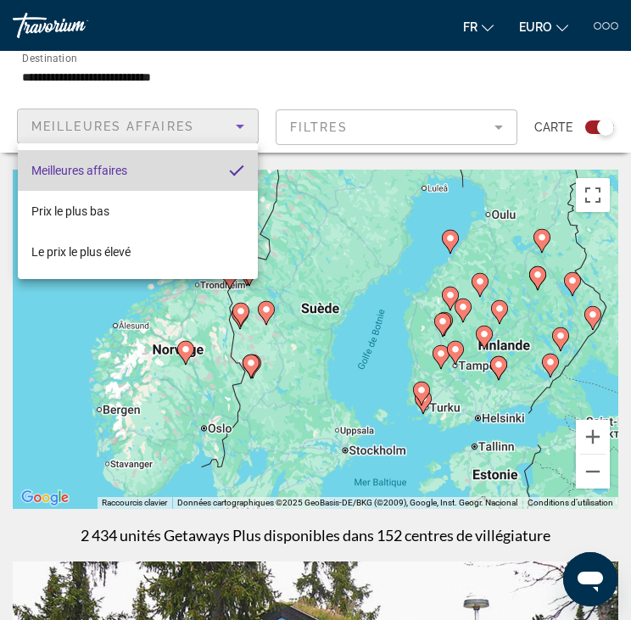
click at [200, 169] on mat-option "Meilleures affaires" at bounding box center [138, 170] width 240 height 41
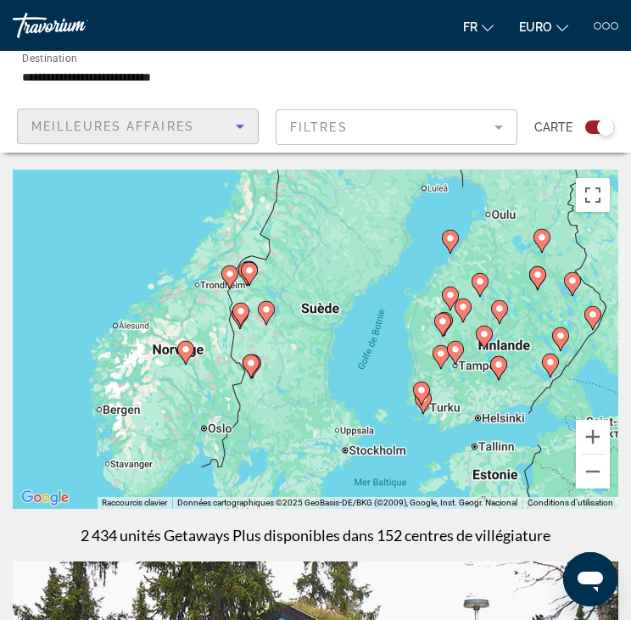
click at [230, 131] on icon "Trier par" at bounding box center [240, 126] width 20 height 20
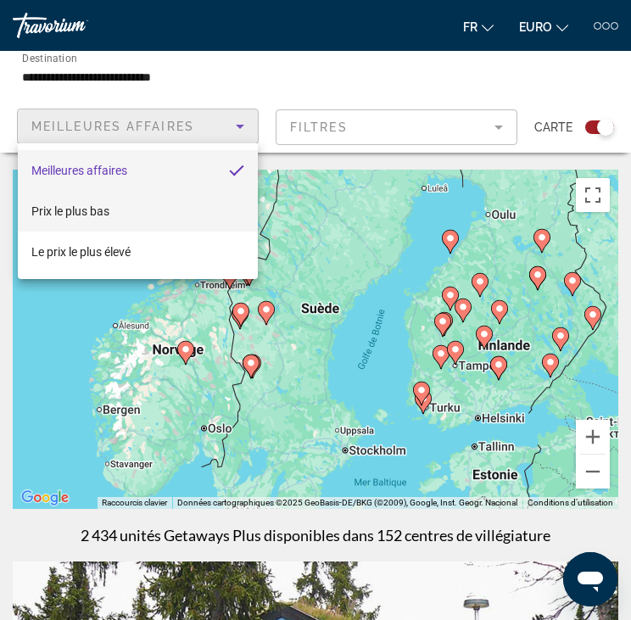
click at [209, 223] on mat-option "Prix le plus bas" at bounding box center [138, 211] width 240 height 41
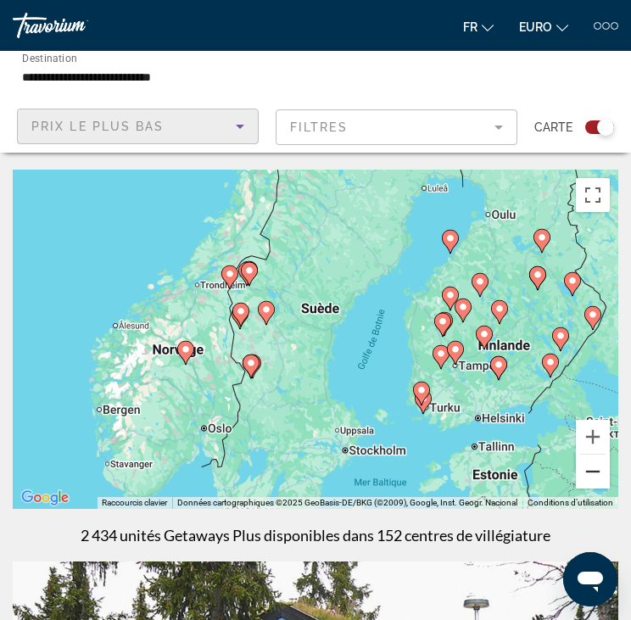
click at [596, 478] on button "Zoom arrière" at bounding box center [593, 471] width 34 height 34
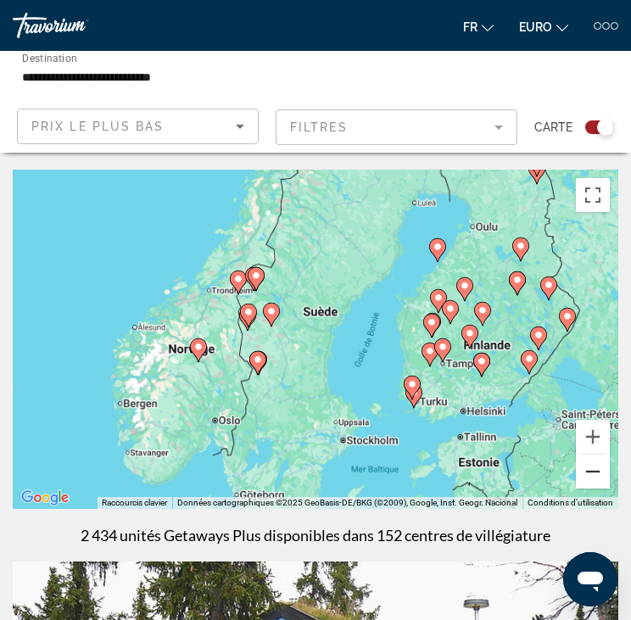
click at [595, 476] on button "Zoom arrière" at bounding box center [593, 471] width 34 height 34
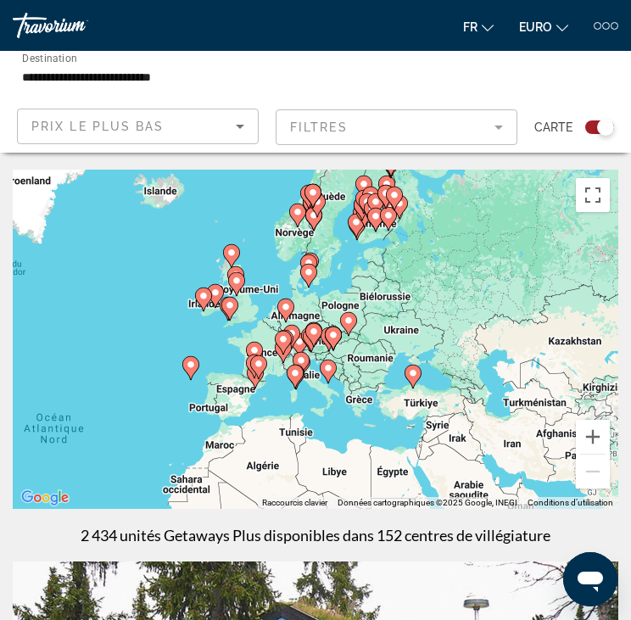
drag, startPoint x: 370, startPoint y: 413, endPoint x: 391, endPoint y: 275, distance: 139.8
click at [391, 275] on div "Pour activer le glissement avec le clavier, appuyez sur Alt+Entrée. Une fois ce…" at bounding box center [315, 339] width 605 height 339
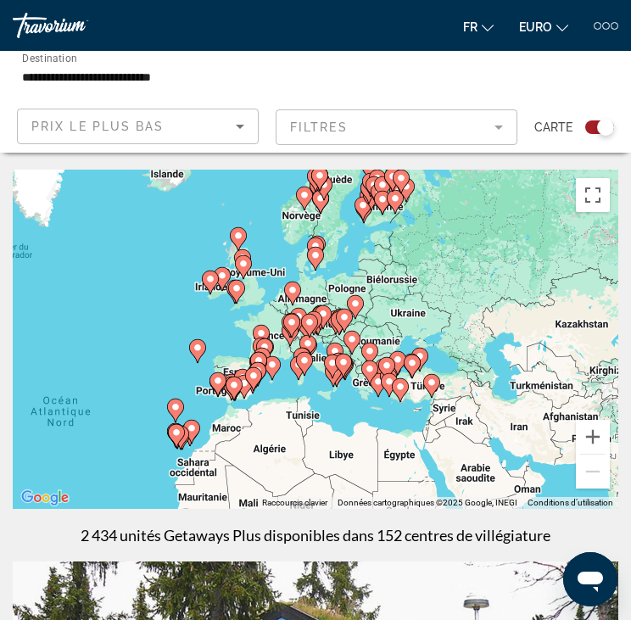
click at [486, 292] on div "Pour activer le glissement avec le clavier, appuyez sur Alt+Entrée. Une fois ce…" at bounding box center [315, 339] width 605 height 339
